Goal: Navigation & Orientation: Find specific page/section

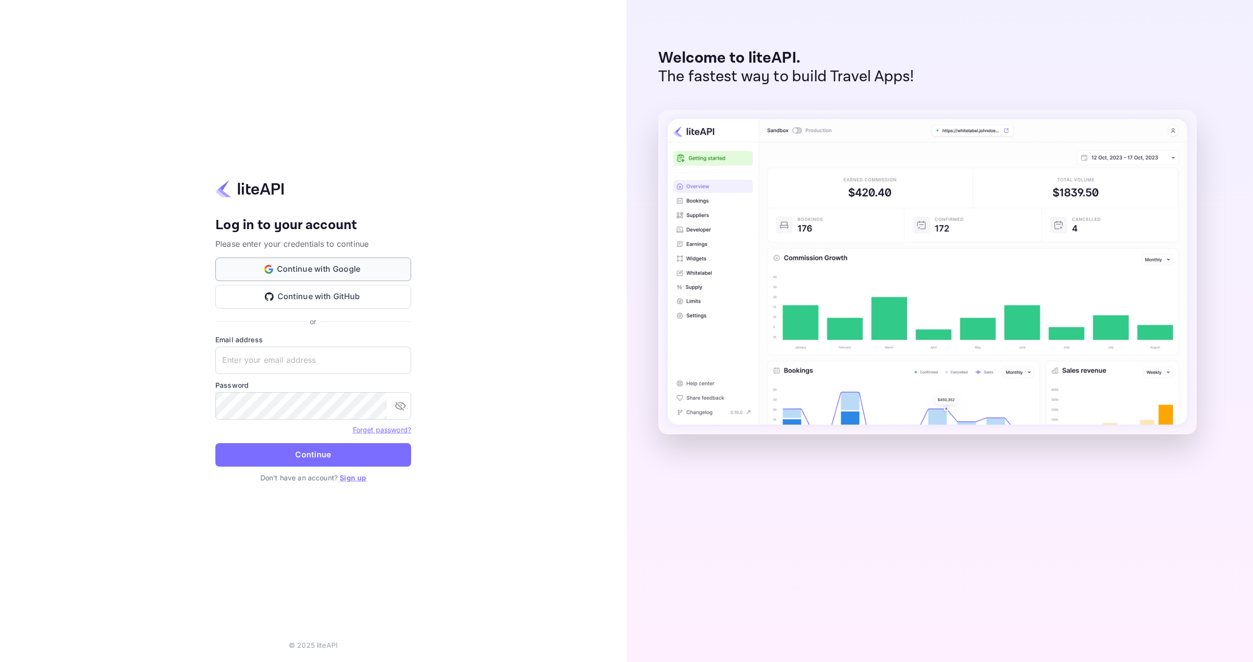
click at [383, 276] on button "Continue with Google" at bounding box center [313, 268] width 196 height 23
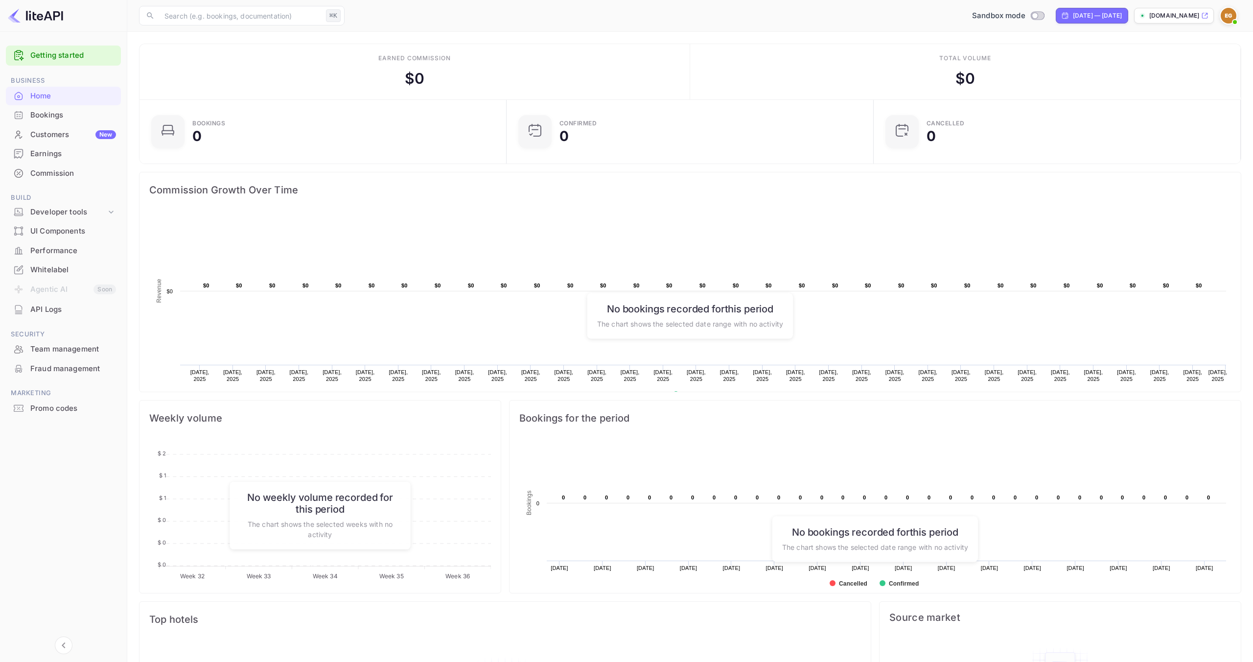
click at [81, 111] on div "Bookings" at bounding box center [73, 115] width 86 height 11
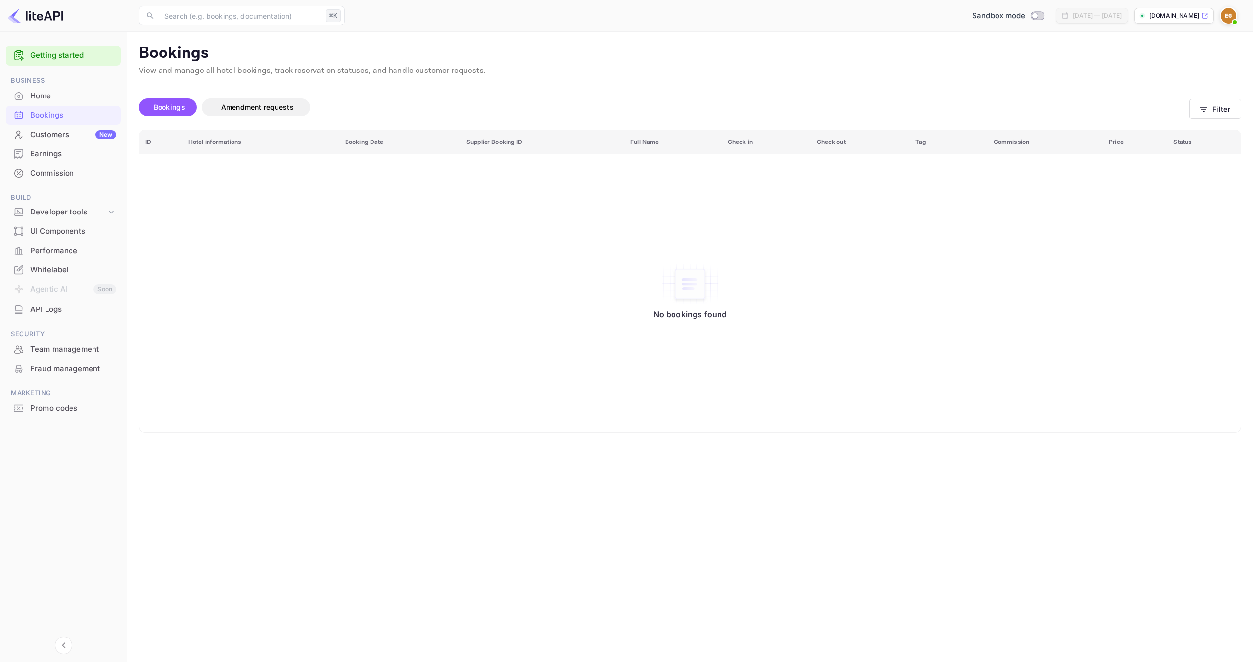
click at [80, 129] on div "Customers New" at bounding box center [73, 134] width 86 height 11
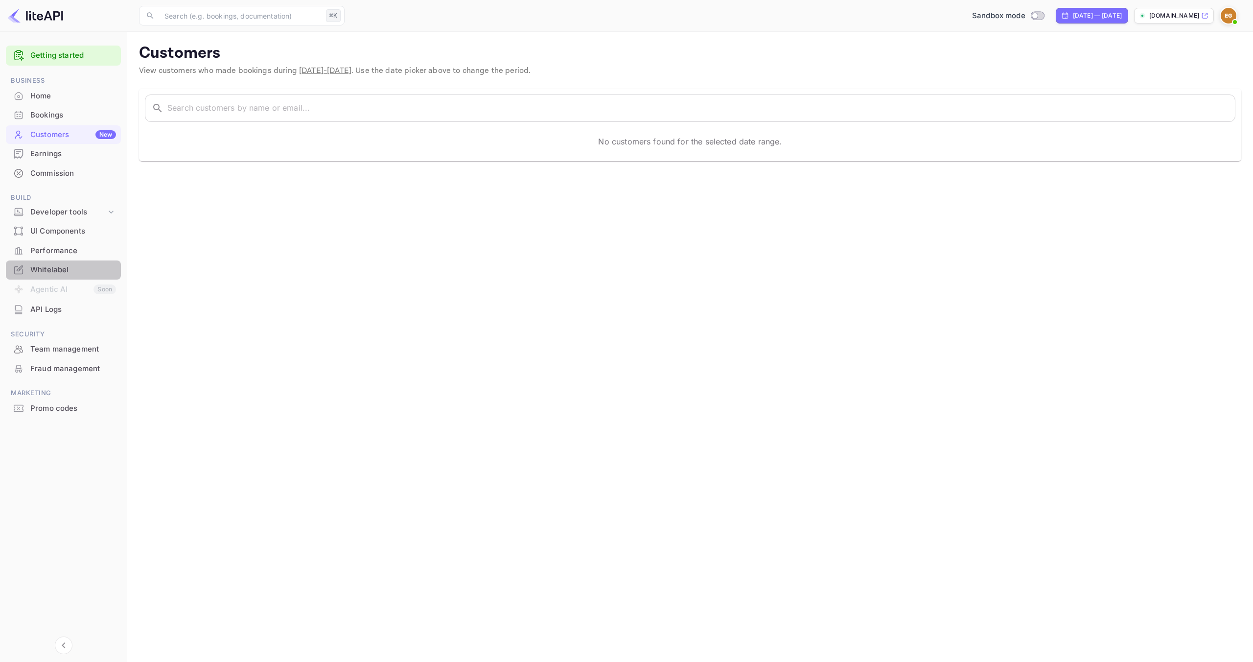
click at [67, 262] on div "Whitelabel" at bounding box center [63, 269] width 115 height 19
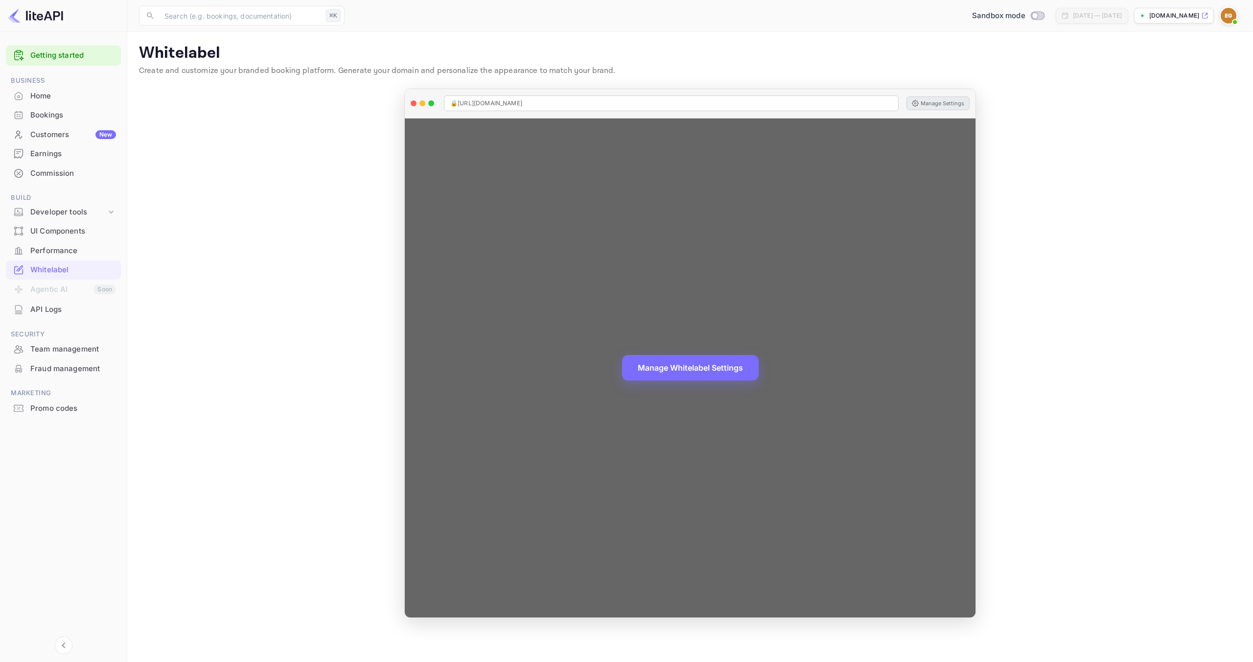
click at [921, 105] on button "Manage Settings" at bounding box center [937, 103] width 63 height 14
